Goal: Obtain resource: Download file/media

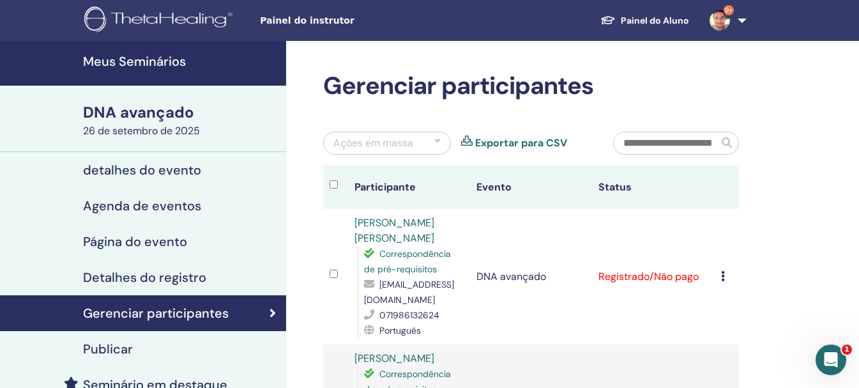
click at [530, 145] on font "Exportar para CSV" at bounding box center [521, 142] width 92 height 13
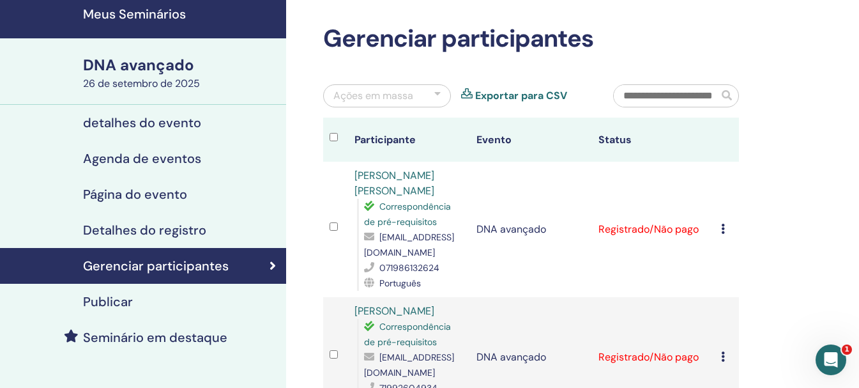
scroll to position [128, 0]
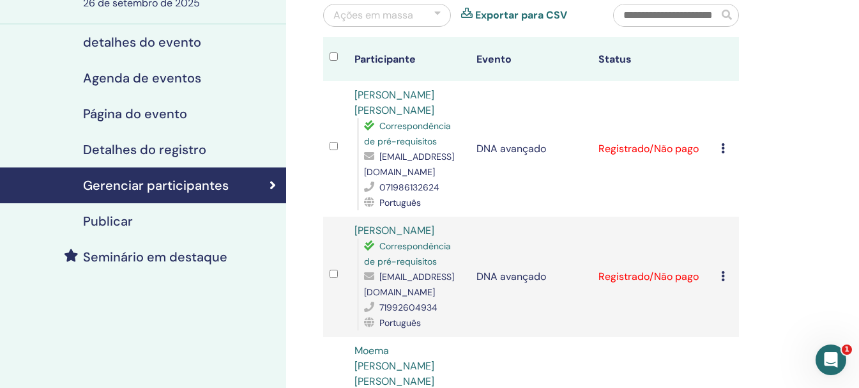
click at [726, 146] on div "Cancelar registro Não certifique-se automaticamente Marcar como pago Marcar com…" at bounding box center [726, 148] width 11 height 15
click at [723, 146] on icon at bounding box center [723, 148] width 4 height 10
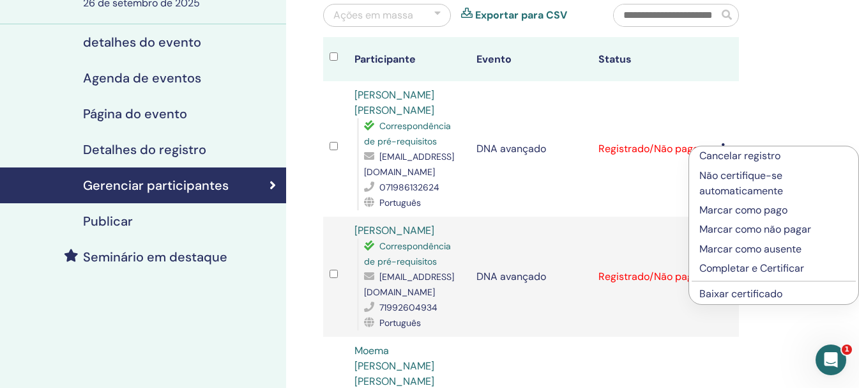
click at [749, 293] on font "Baixar certificado" at bounding box center [740, 293] width 83 height 13
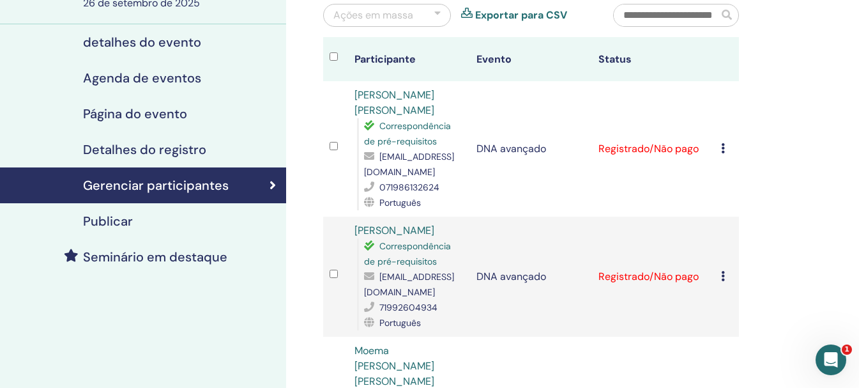
scroll to position [192, 0]
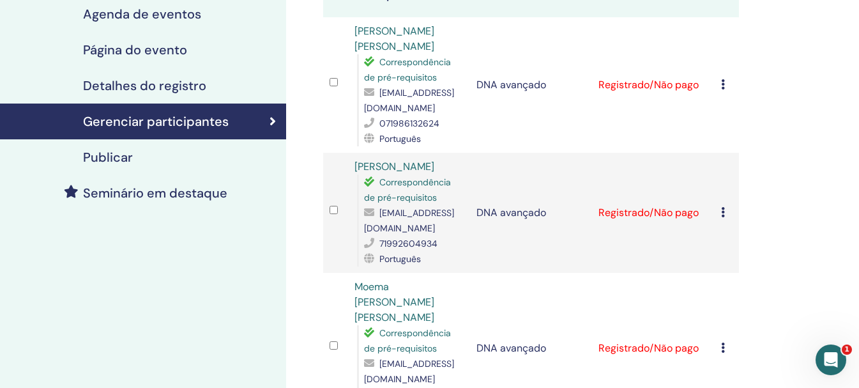
click at [723, 213] on icon at bounding box center [723, 212] width 4 height 10
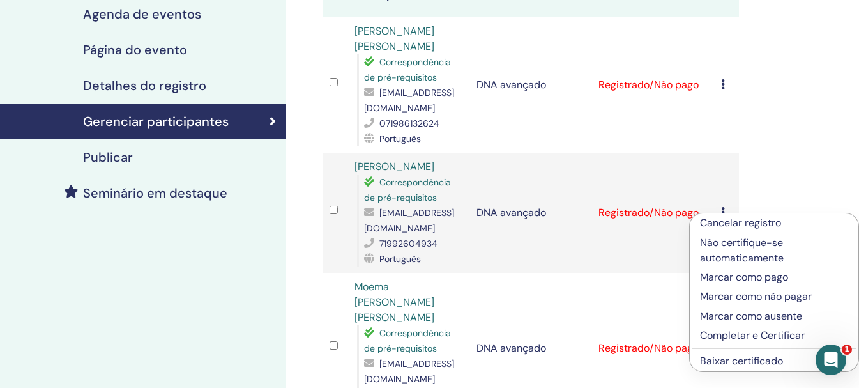
click at [729, 361] on font "Baixar certificado" at bounding box center [741, 360] width 83 height 13
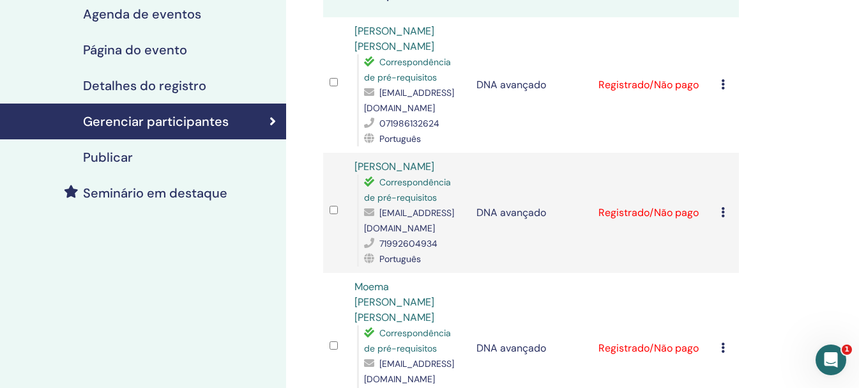
click at [719, 337] on td "Cancelar registro Não certifique-se automaticamente Marcar como pago Marcar com…" at bounding box center [726, 348] width 24 height 151
click at [723, 342] on icon at bounding box center [723, 347] width 4 height 10
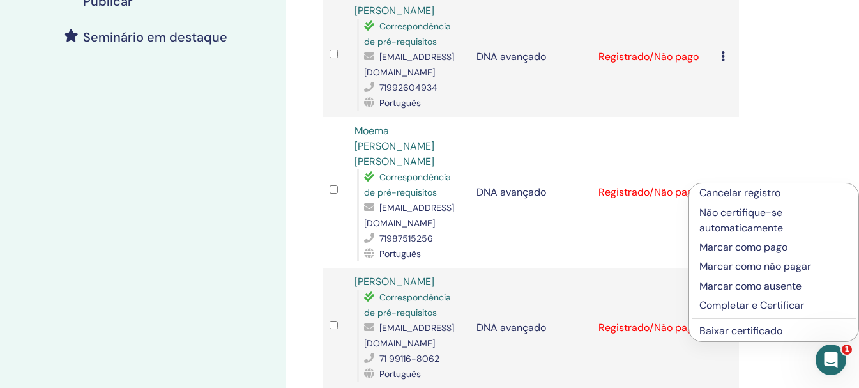
scroll to position [383, 0]
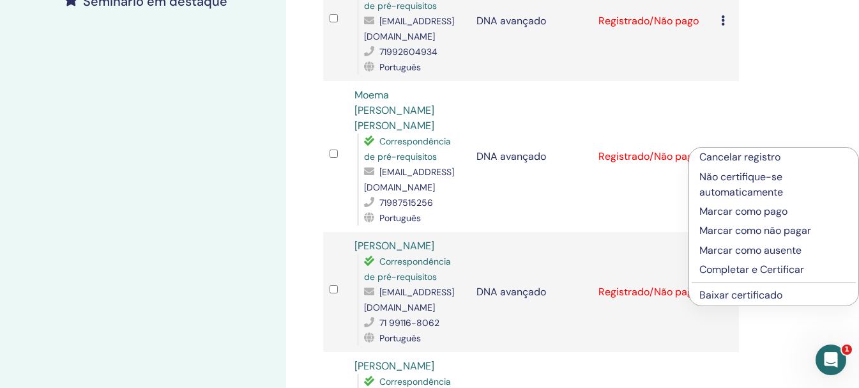
click at [746, 297] on font "Baixar certificado" at bounding box center [740, 294] width 83 height 13
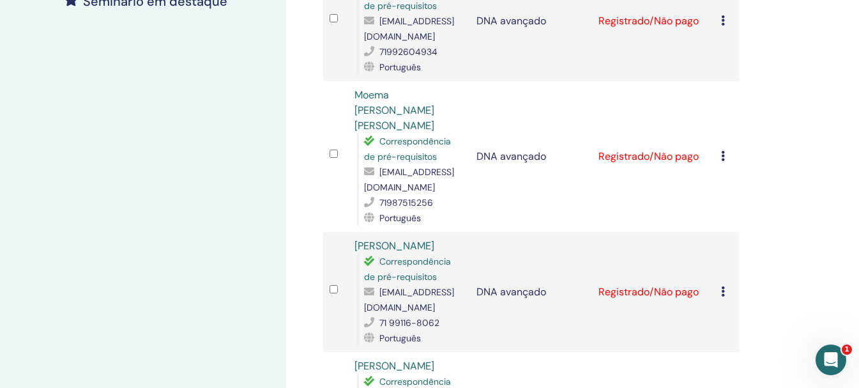
click at [724, 286] on icon at bounding box center [723, 291] width 4 height 10
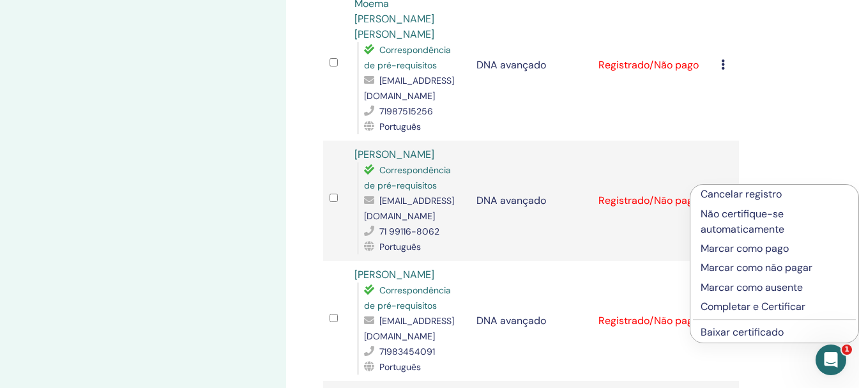
scroll to position [511, 0]
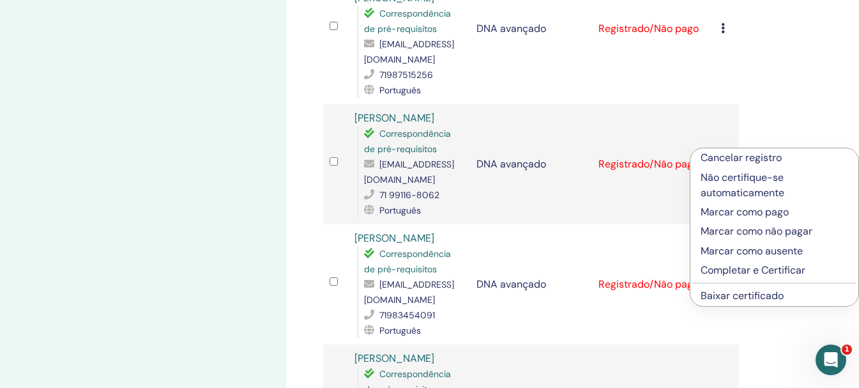
click at [735, 296] on font "Baixar certificado" at bounding box center [741, 295] width 83 height 13
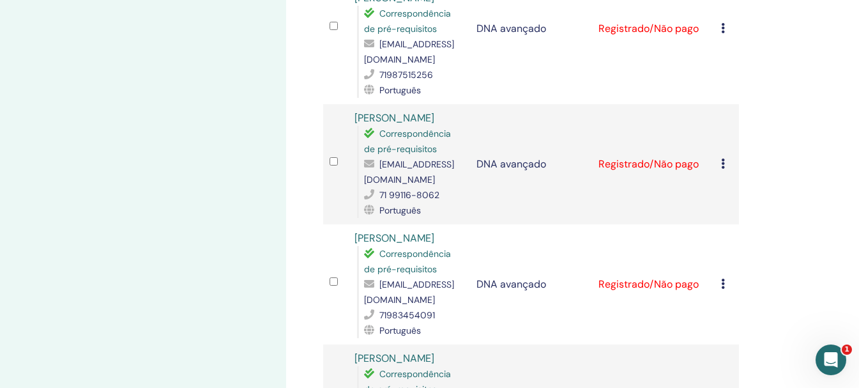
click at [726, 276] on div "Cancelar registro Não certifique-se automaticamente Marcar como pago Marcar com…" at bounding box center [726, 283] width 11 height 15
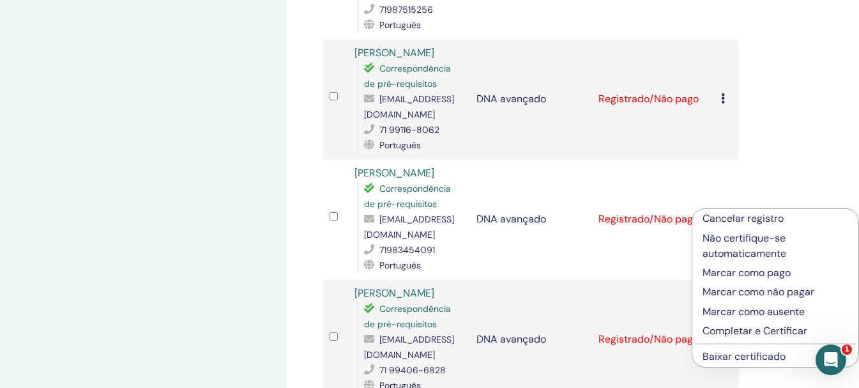
scroll to position [638, 0]
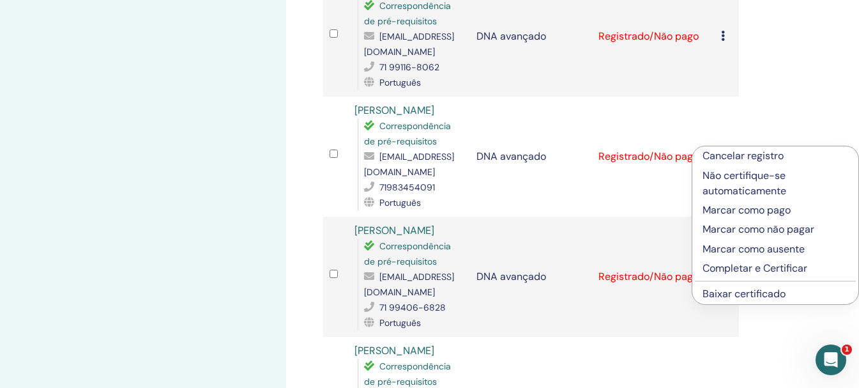
click at [756, 293] on font "Baixar certificado" at bounding box center [743, 293] width 83 height 13
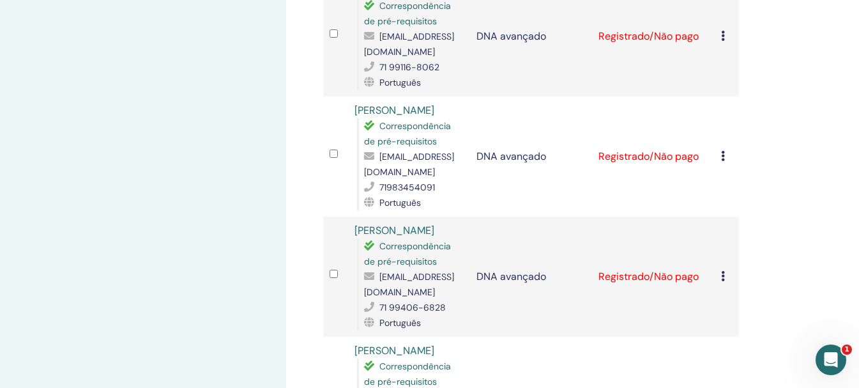
click at [727, 269] on div "Cancelar registro Não certifique-se automaticamente Marcar como pago Marcar com…" at bounding box center [726, 276] width 11 height 15
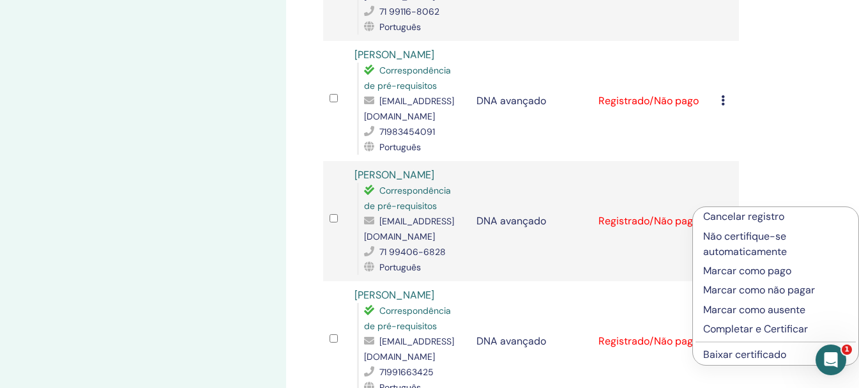
scroll to position [766, 0]
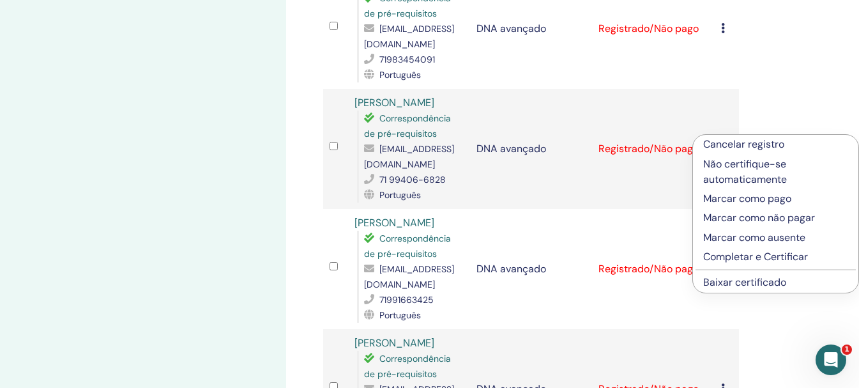
click at [766, 282] on font "Baixar certificado" at bounding box center [744, 281] width 83 height 13
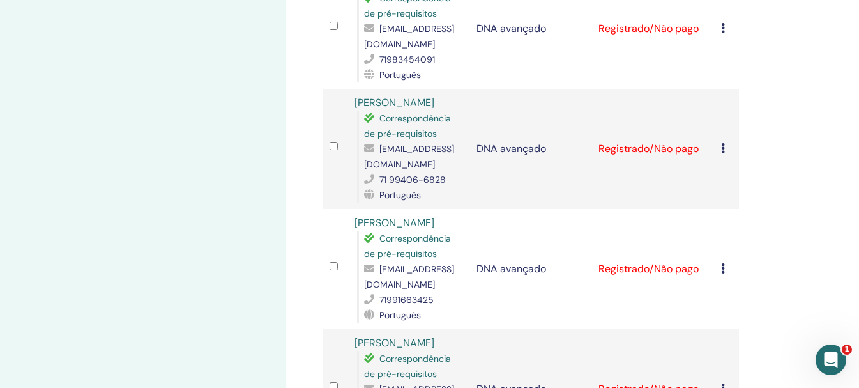
click at [718, 261] on td "Cancelar registro Não certifique-se automaticamente Marcar como pago Marcar com…" at bounding box center [726, 269] width 24 height 120
click at [727, 261] on div "Cancelar registro Não certifique-se automaticamente Marcar como pago Marcar com…" at bounding box center [726, 268] width 11 height 15
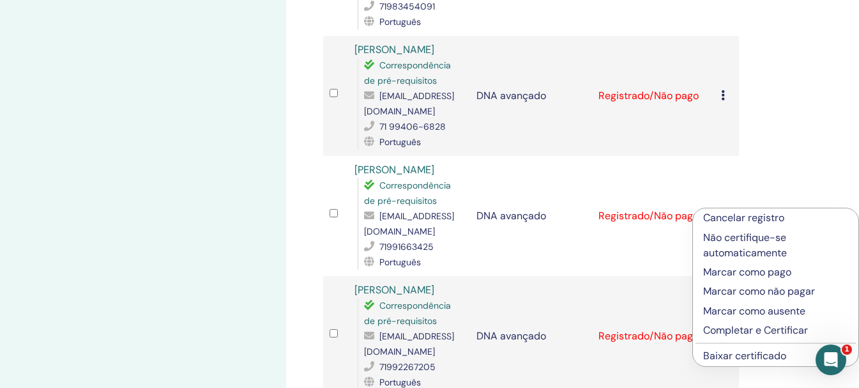
scroll to position [894, 0]
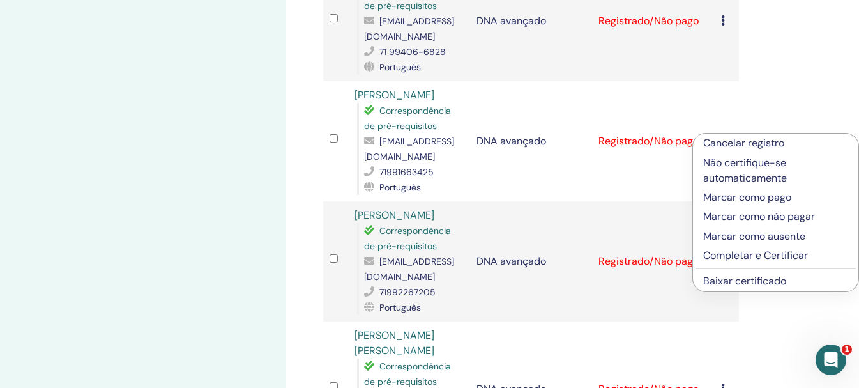
click at [737, 285] on font "Baixar certificado" at bounding box center [744, 280] width 83 height 13
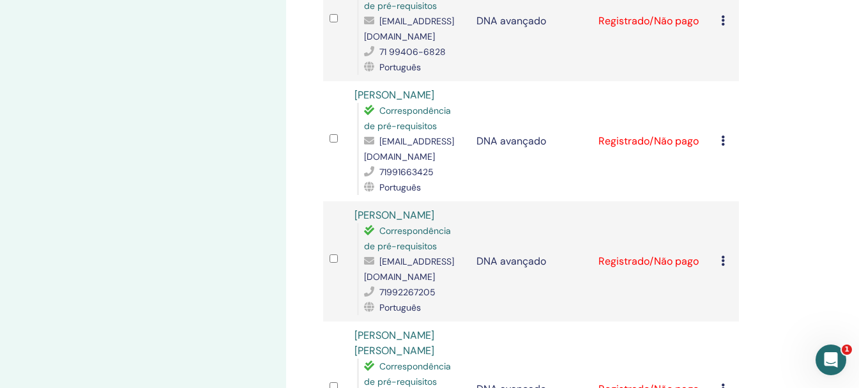
click at [726, 255] on div "Cancelar registro Não certifique-se automaticamente Marcar como pago Marcar com…" at bounding box center [726, 260] width 11 height 15
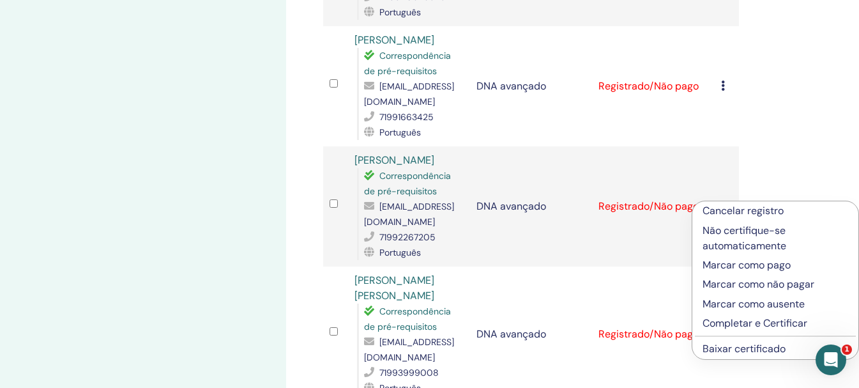
scroll to position [1022, 0]
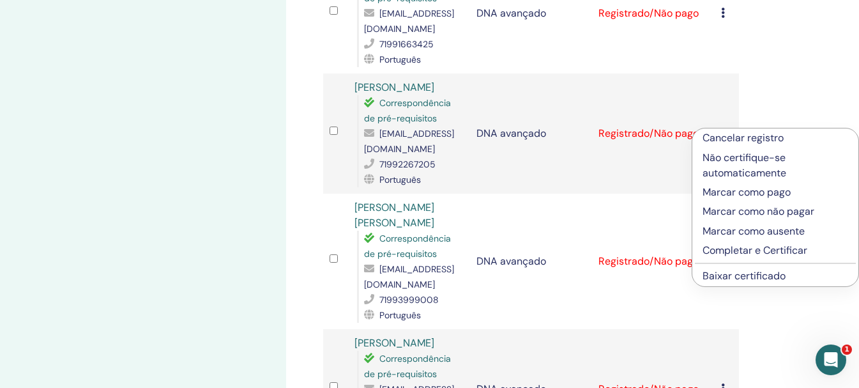
click at [742, 273] on font "Baixar certificado" at bounding box center [743, 275] width 83 height 13
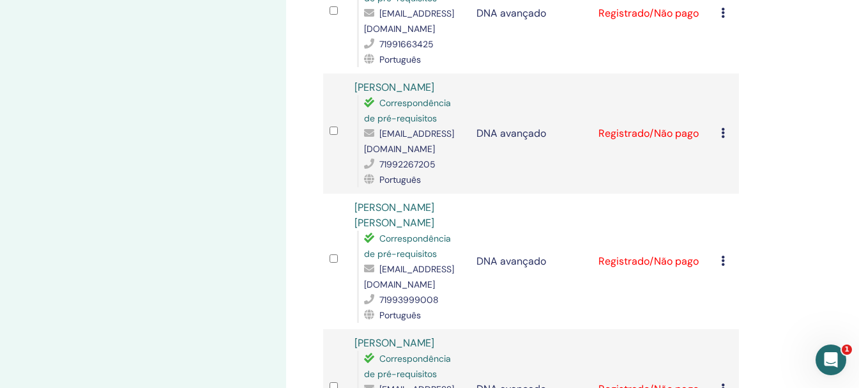
click at [723, 255] on icon at bounding box center [723, 260] width 4 height 10
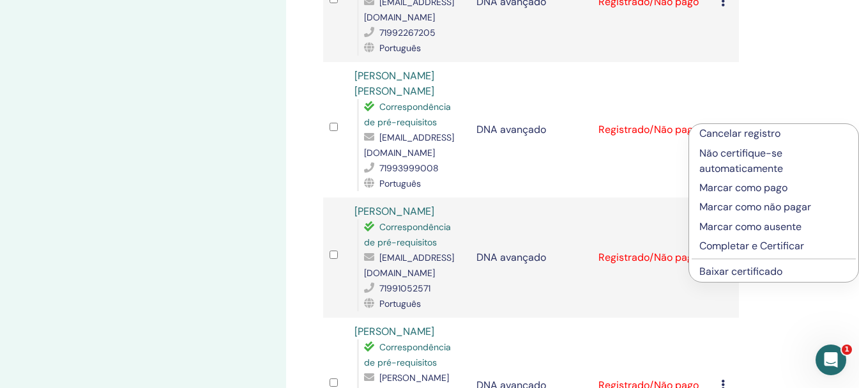
scroll to position [1213, 0]
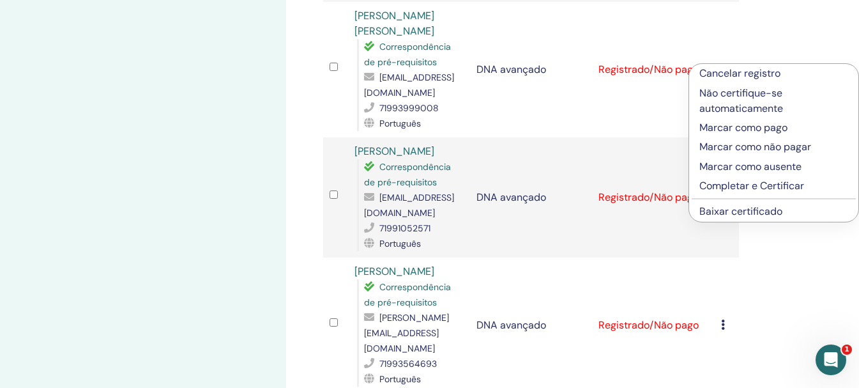
click at [773, 215] on font "Baixar certificado" at bounding box center [740, 210] width 83 height 13
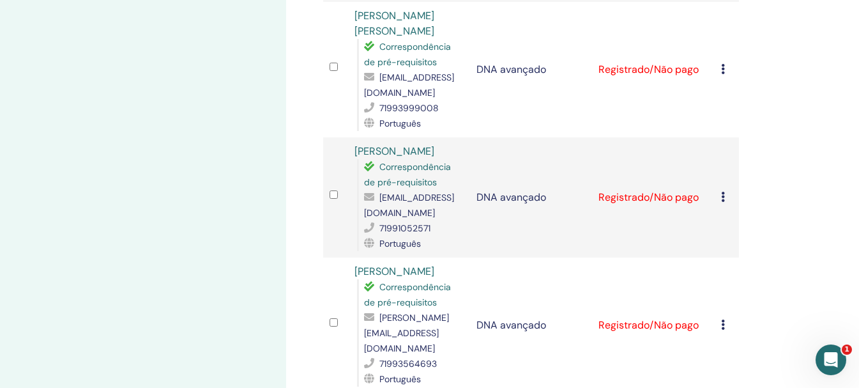
click at [725, 197] on div "Cancelar registro Não certifique-se automaticamente Marcar como pago Marcar com…" at bounding box center [726, 197] width 11 height 15
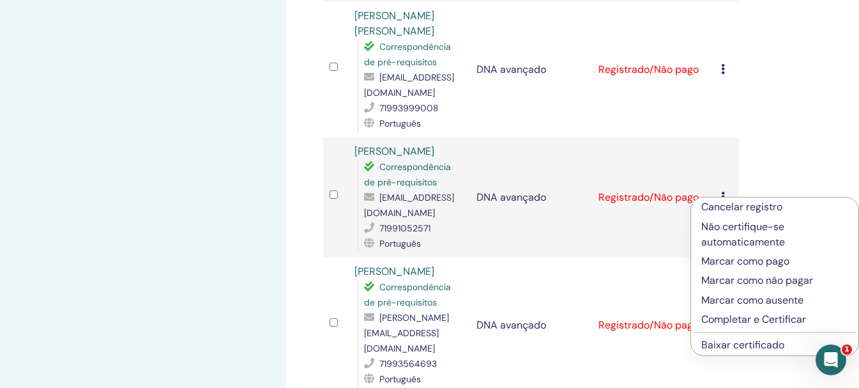
click at [757, 343] on font "Baixar certificado" at bounding box center [742, 344] width 83 height 13
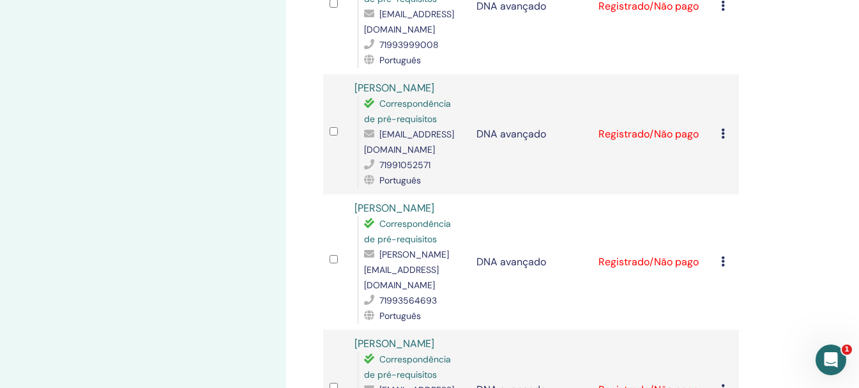
scroll to position [1277, 0]
click at [722, 262] on icon at bounding box center [723, 260] width 4 height 10
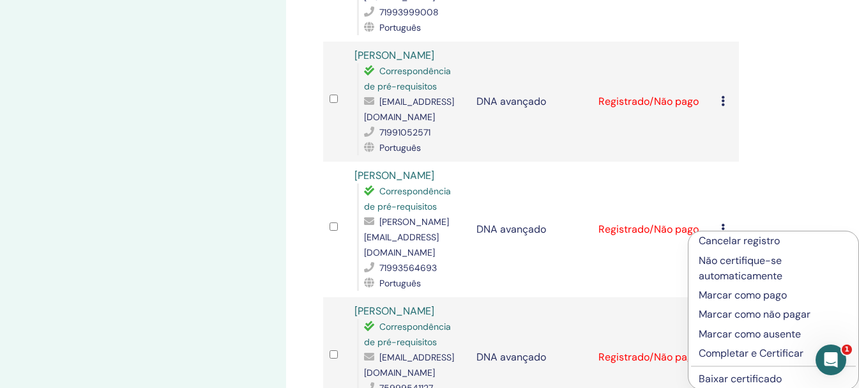
scroll to position [1341, 0]
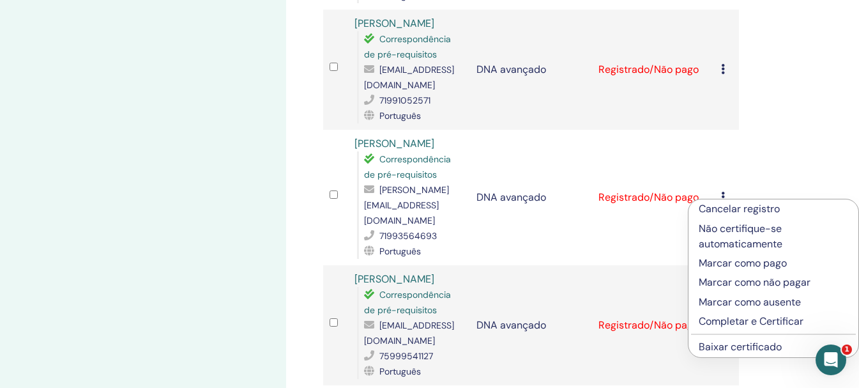
click at [739, 345] on font "Baixar certificado" at bounding box center [739, 346] width 83 height 13
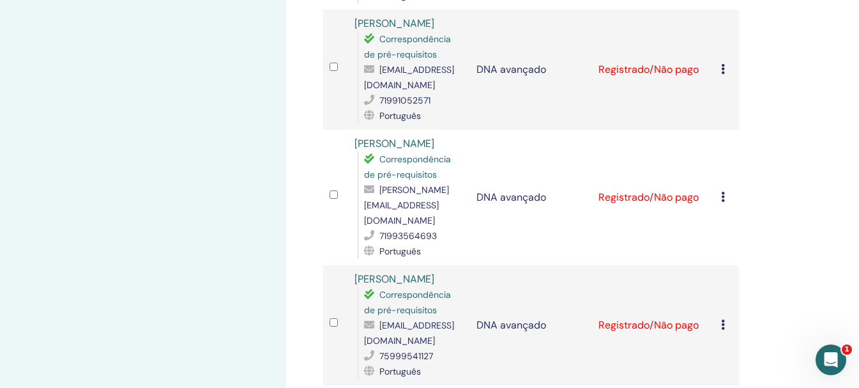
click at [723, 322] on icon at bounding box center [723, 324] width 4 height 10
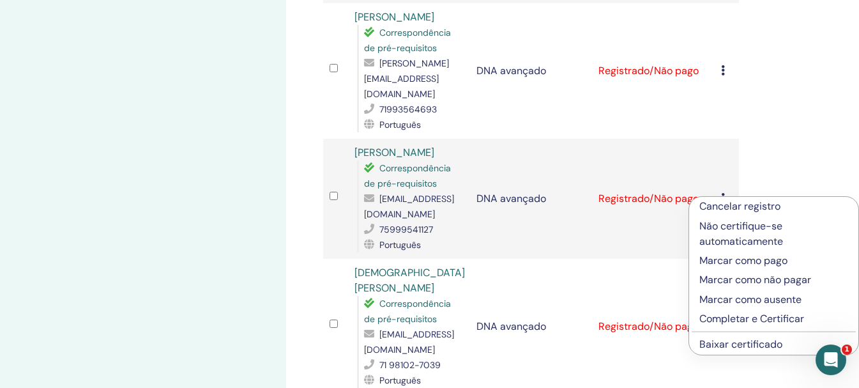
scroll to position [1468, 0]
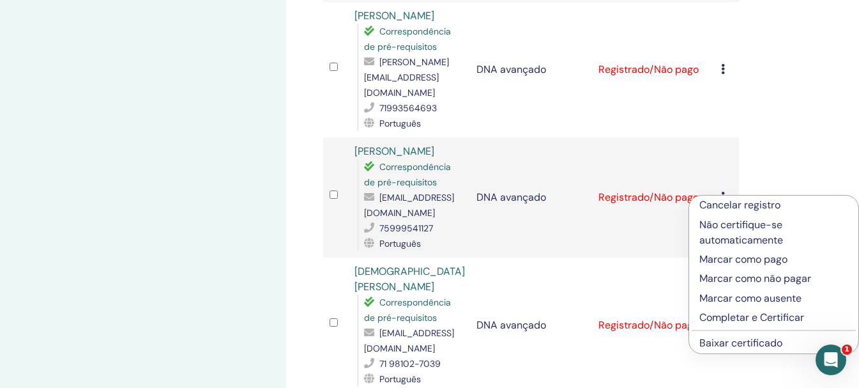
click at [748, 344] on font "Baixar certificado" at bounding box center [740, 342] width 83 height 13
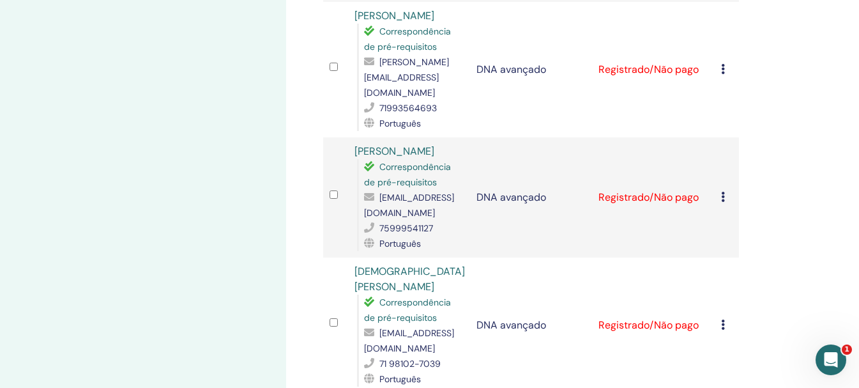
click at [725, 317] on div "Cancelar registro Não certifique-se automaticamente Marcar como pago Marcar com…" at bounding box center [726, 324] width 11 height 15
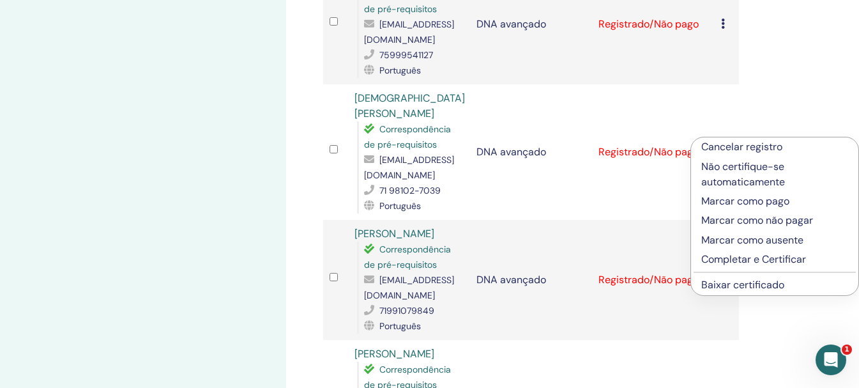
scroll to position [1660, 0]
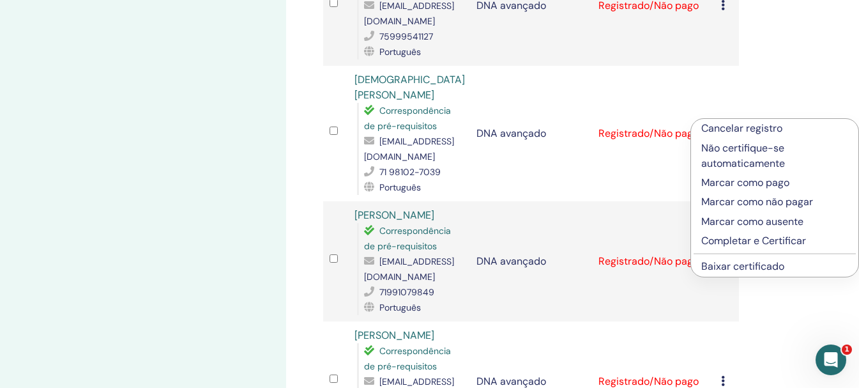
click at [766, 263] on font "Baixar certificado" at bounding box center [742, 265] width 83 height 13
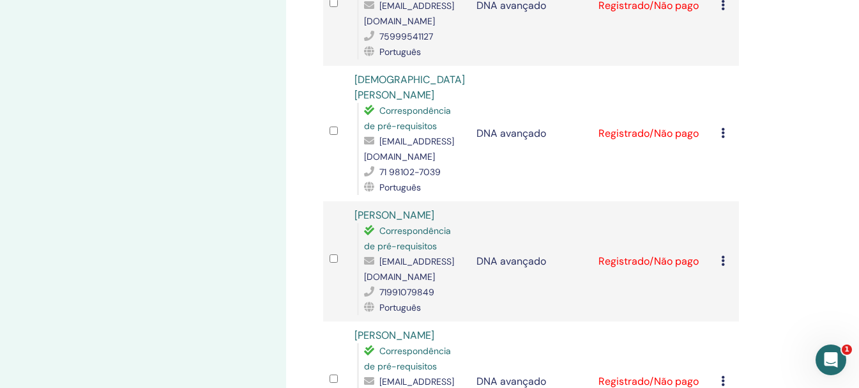
click at [723, 255] on icon at bounding box center [723, 260] width 4 height 10
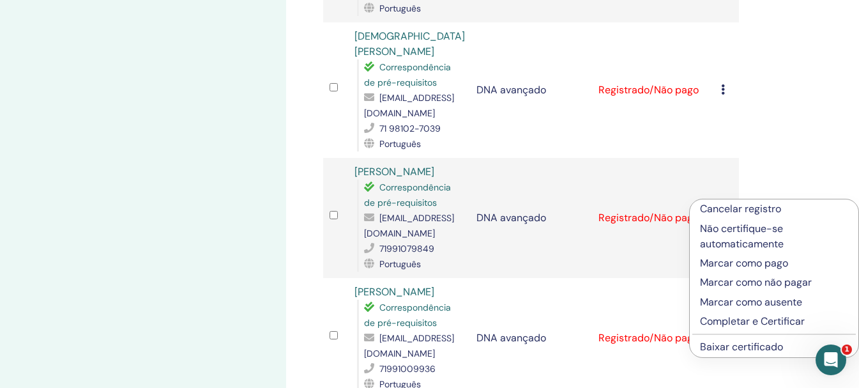
scroll to position [1724, 0]
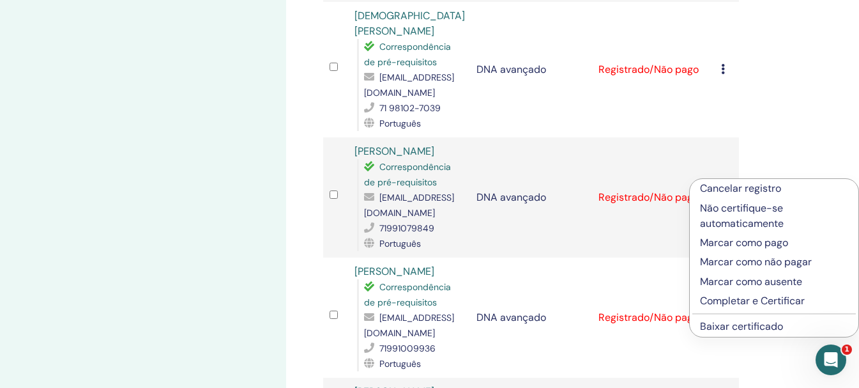
click at [743, 330] on font "Baixar certificado" at bounding box center [741, 325] width 83 height 13
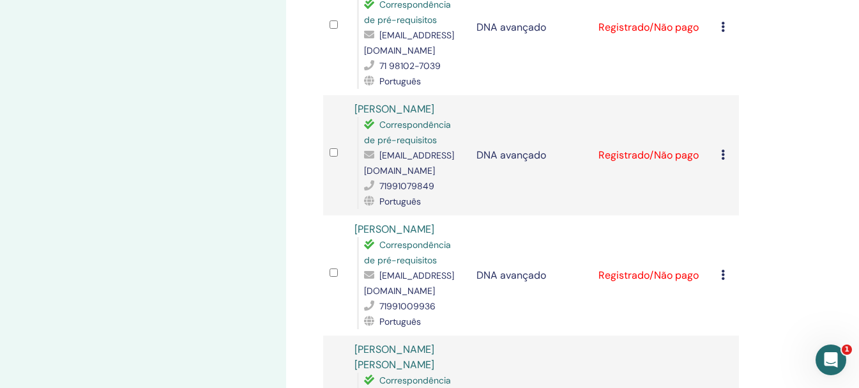
scroll to position [1788, 0]
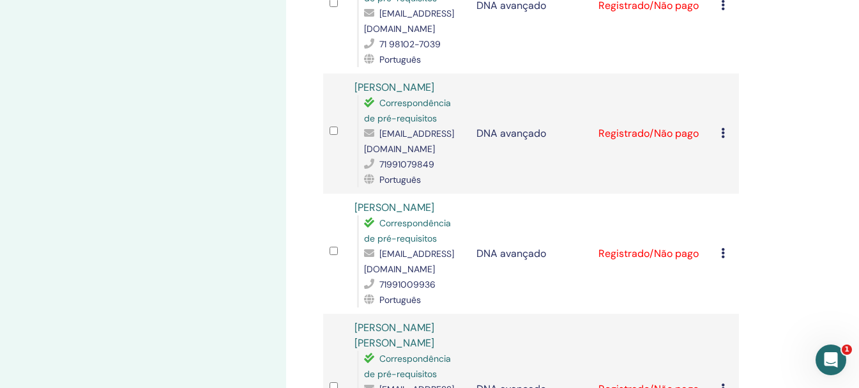
click at [723, 248] on icon at bounding box center [723, 253] width 4 height 10
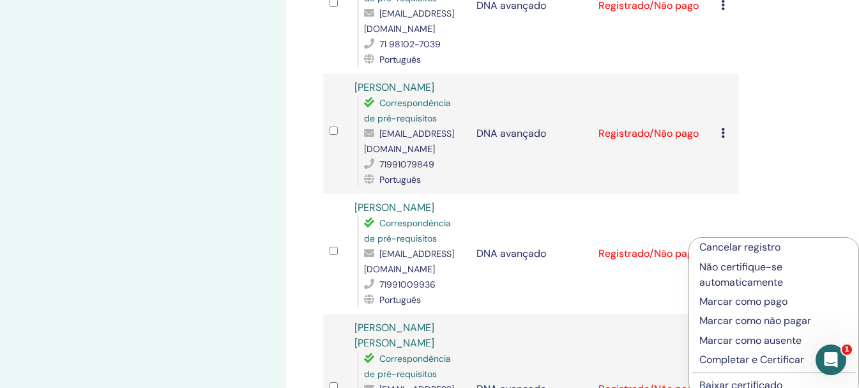
click at [757, 380] on font "Baixar certificado" at bounding box center [740, 384] width 83 height 13
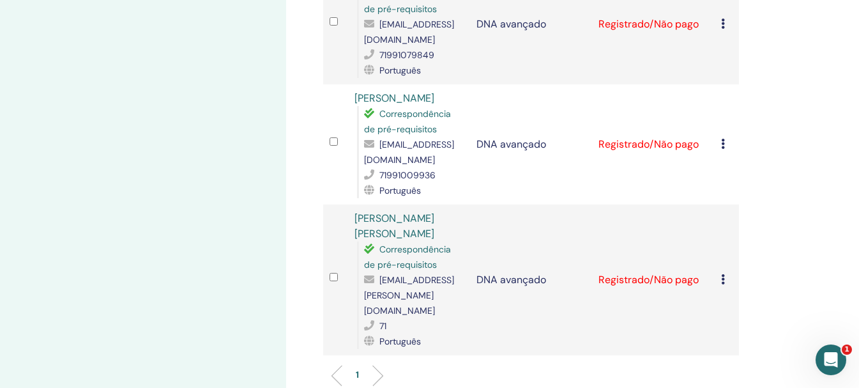
scroll to position [1915, 0]
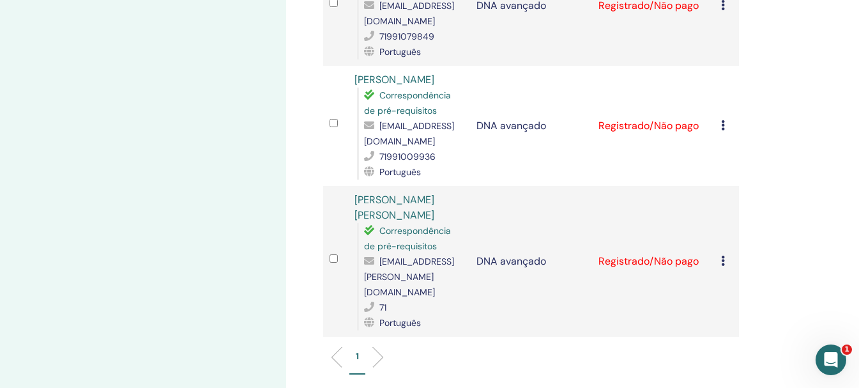
click at [727, 253] on div "Cancelar registro Não certifique-se automaticamente Marcar como pago Marcar com…" at bounding box center [726, 260] width 11 height 15
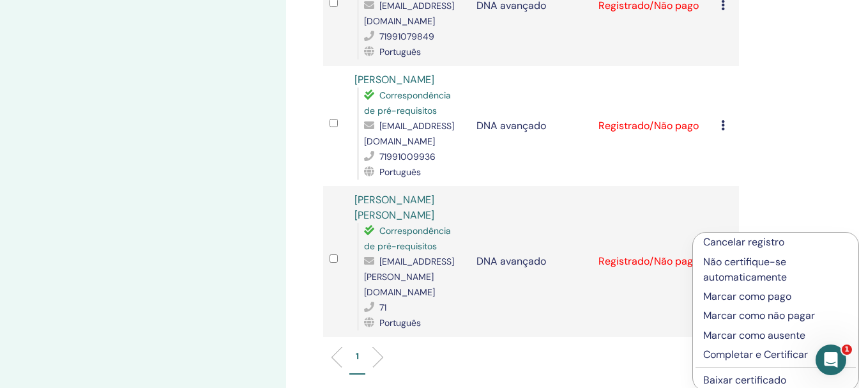
click at [767, 375] on font "Baixar certificado" at bounding box center [744, 379] width 83 height 13
